Goal: Task Accomplishment & Management: Use online tool/utility

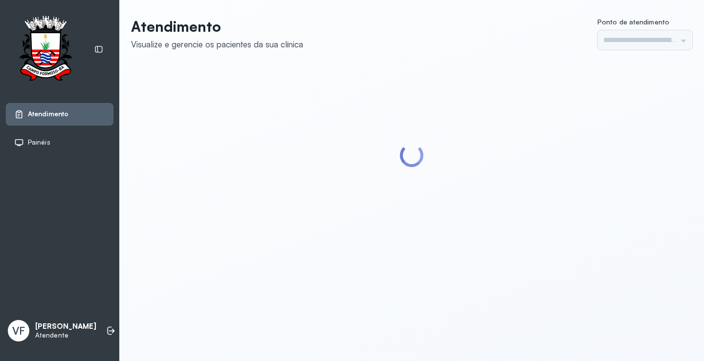
type input "*********"
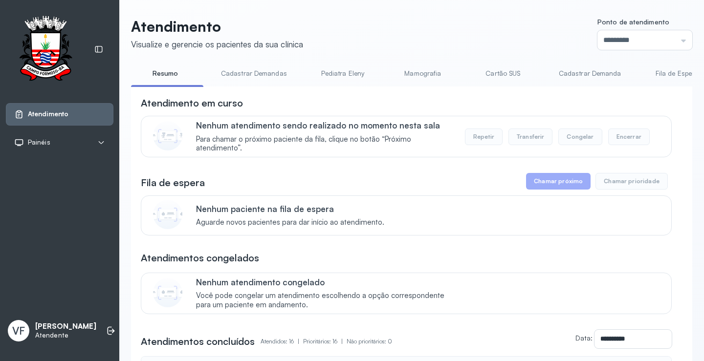
click at [355, 78] on link "Pediatra Eleny" at bounding box center [342, 73] width 68 height 16
click at [160, 68] on link "Resumo" at bounding box center [165, 73] width 68 height 16
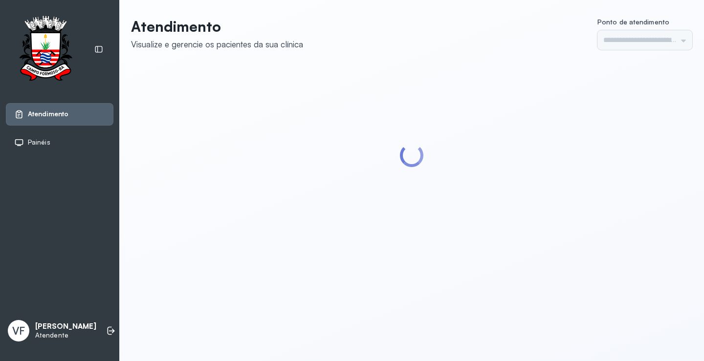
type input "*********"
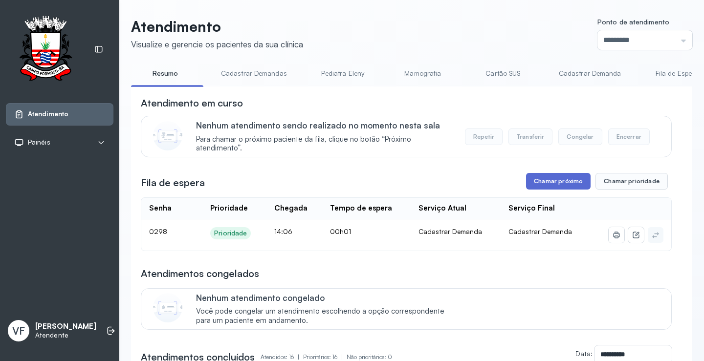
click at [559, 185] on button "Chamar próximo" at bounding box center [558, 181] width 64 height 17
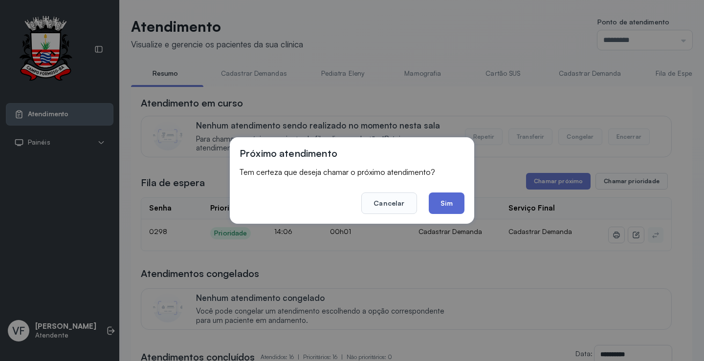
click at [447, 204] on button "Sim" at bounding box center [447, 203] width 36 height 21
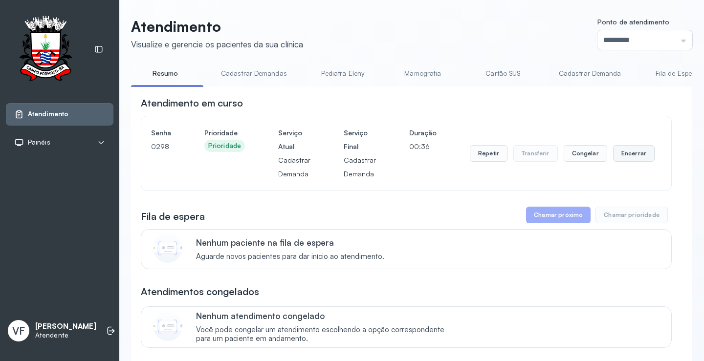
click at [633, 161] on button "Encerrar" at bounding box center [634, 153] width 42 height 17
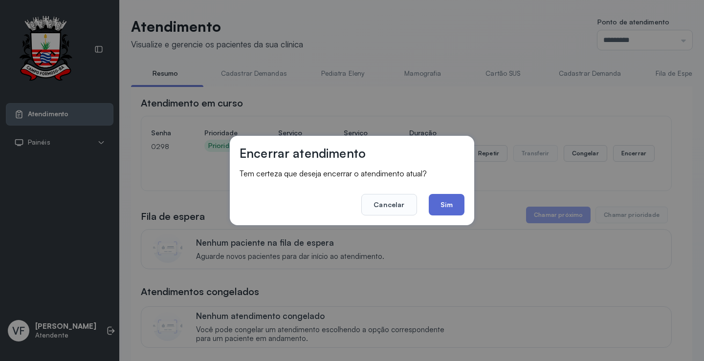
click at [455, 202] on button "Sim" at bounding box center [447, 204] width 36 height 21
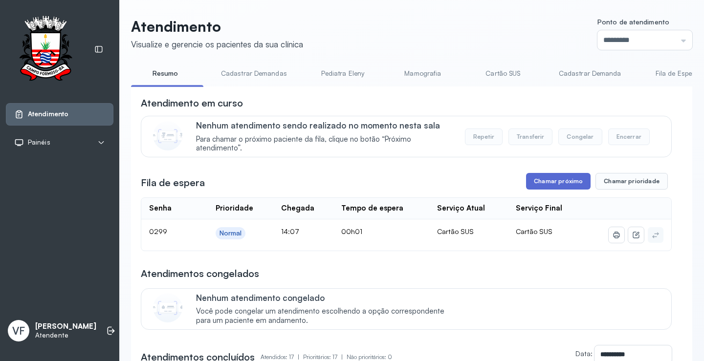
click at [570, 190] on button "Chamar próximo" at bounding box center [558, 181] width 64 height 17
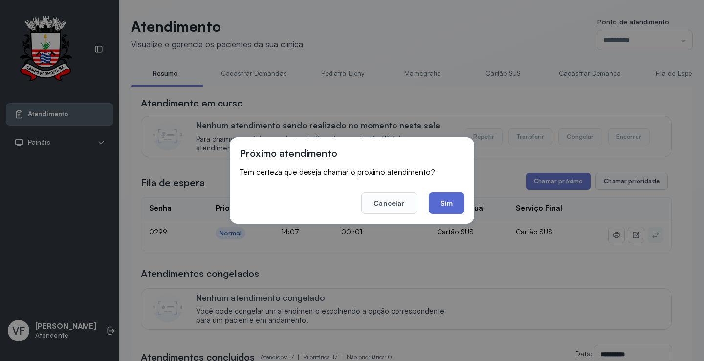
click at [442, 204] on button "Sim" at bounding box center [447, 203] width 36 height 21
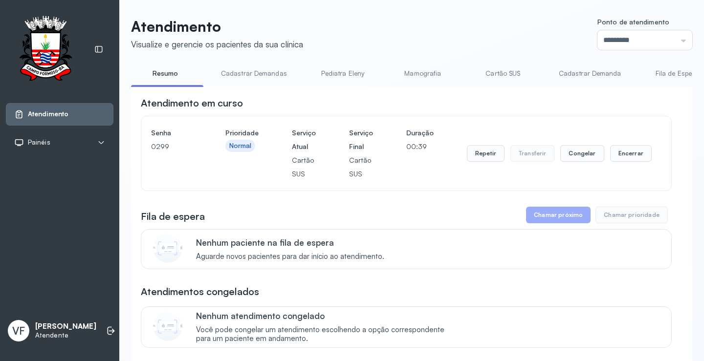
click at [480, 268] on div "Nenhum paciente na fila de espera Aguarde novos pacientes para dar início ao at…" at bounding box center [406, 249] width 531 height 40
click at [635, 151] on button "Encerrar" at bounding box center [631, 153] width 42 height 17
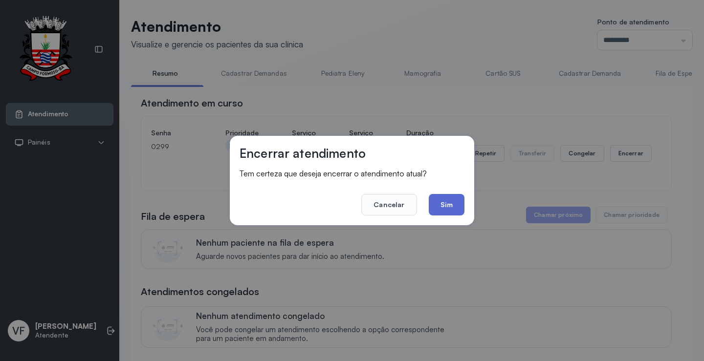
click at [446, 208] on button "Sim" at bounding box center [447, 204] width 36 height 21
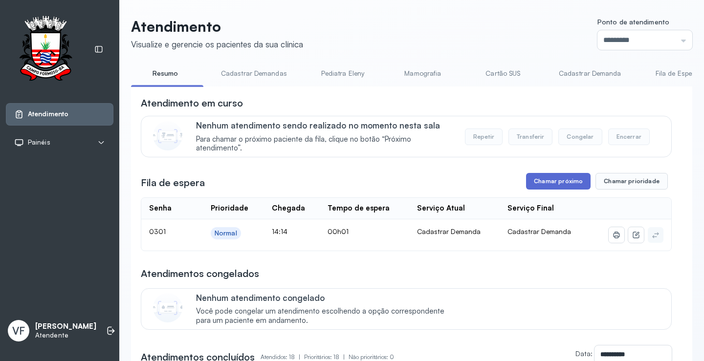
click at [564, 184] on button "Chamar próximo" at bounding box center [558, 181] width 64 height 17
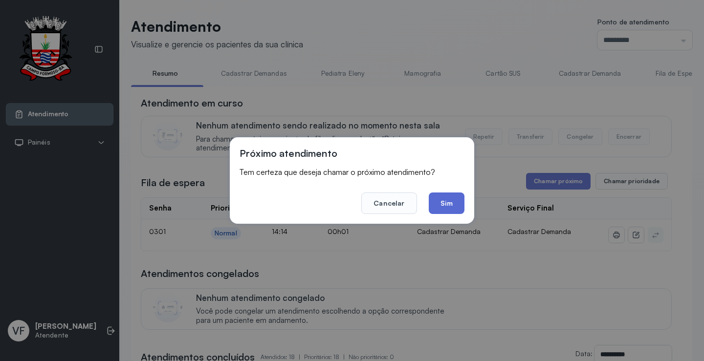
click at [454, 202] on button "Sim" at bounding box center [447, 203] width 36 height 21
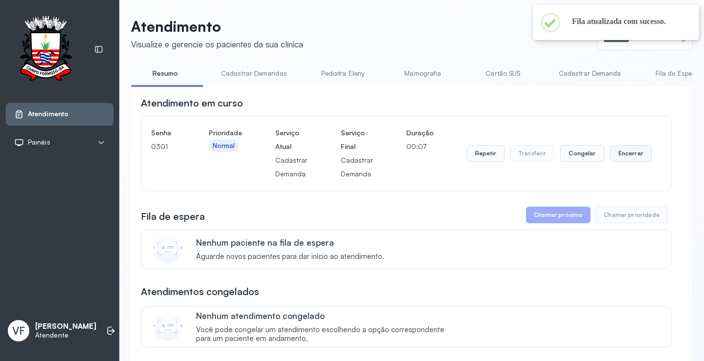
click at [631, 157] on button "Encerrar" at bounding box center [631, 153] width 42 height 17
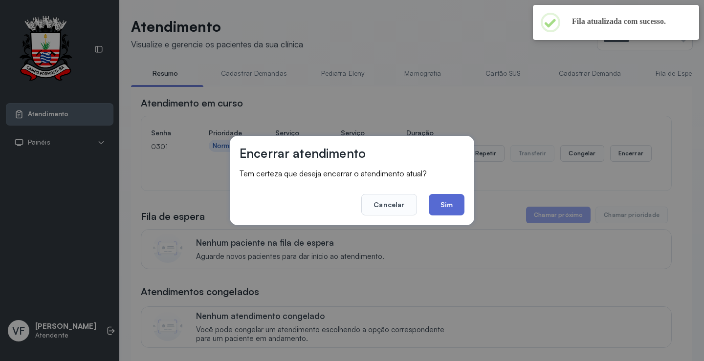
click at [445, 201] on button "Sim" at bounding box center [447, 204] width 36 height 21
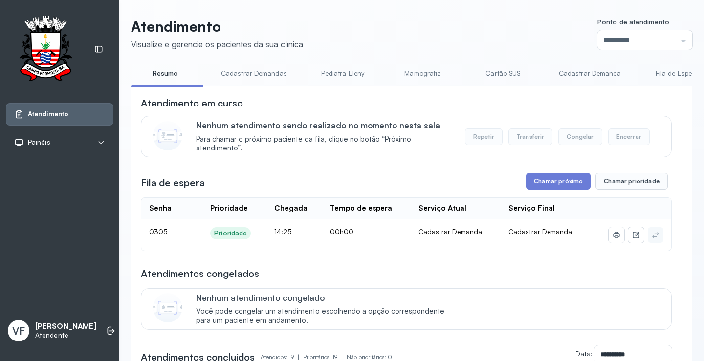
scroll to position [49, 0]
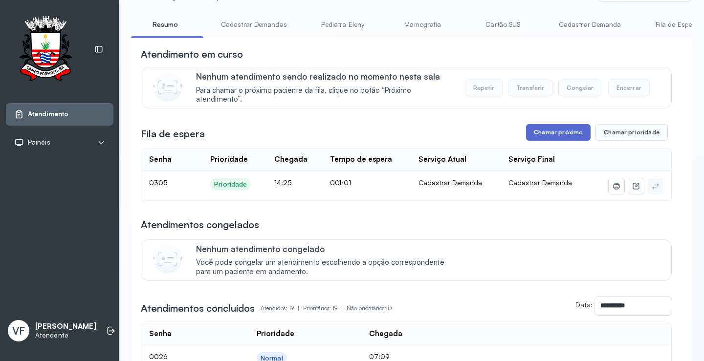
click at [571, 131] on button "Chamar próximo" at bounding box center [558, 132] width 64 height 17
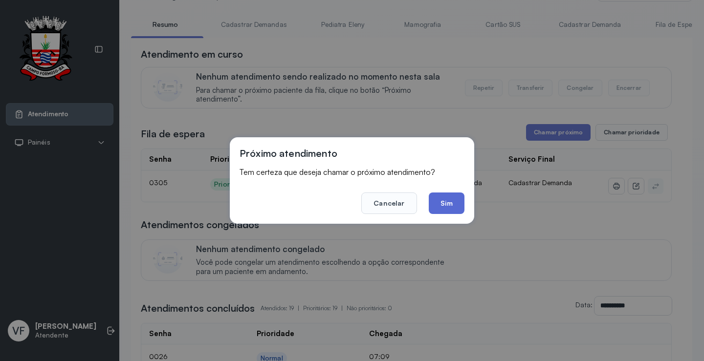
click at [450, 194] on button "Sim" at bounding box center [447, 203] width 36 height 21
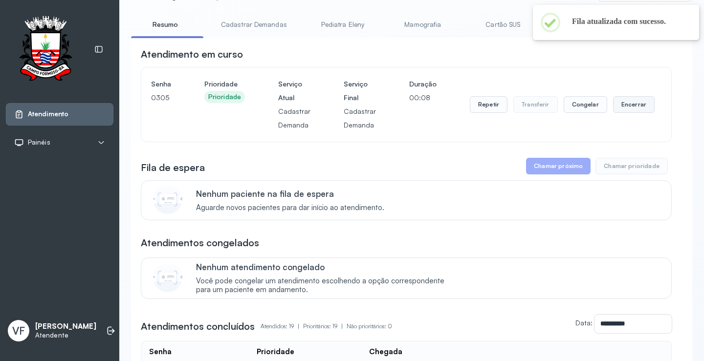
click at [622, 108] on button "Encerrar" at bounding box center [634, 104] width 42 height 17
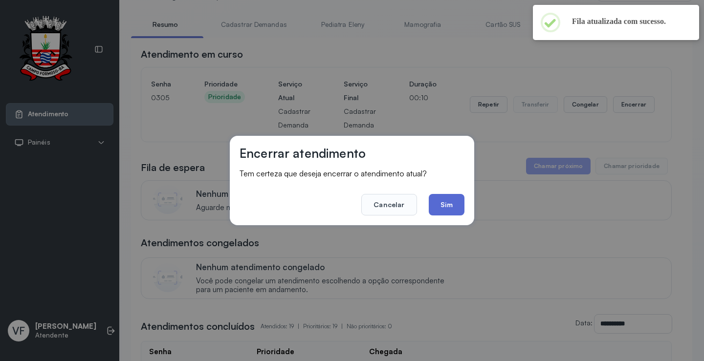
click at [430, 207] on button "Sim" at bounding box center [447, 204] width 36 height 21
